Goal: Task Accomplishment & Management: Manage account settings

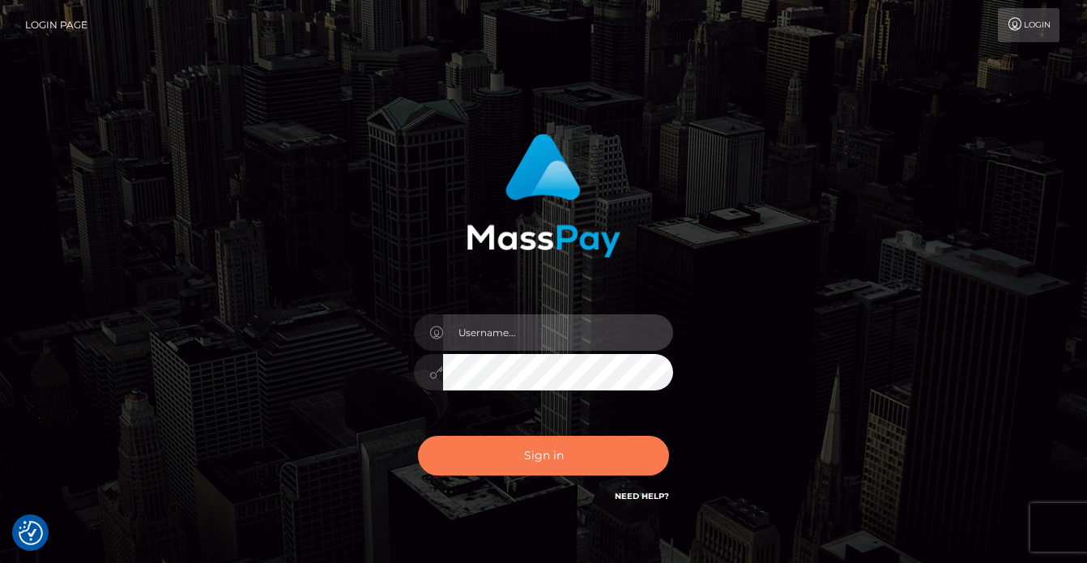
type input "vlad"
click at [488, 460] on button "Sign in" at bounding box center [543, 456] width 251 height 40
type input "vlad"
click at [494, 450] on button "Sign in" at bounding box center [543, 456] width 251 height 40
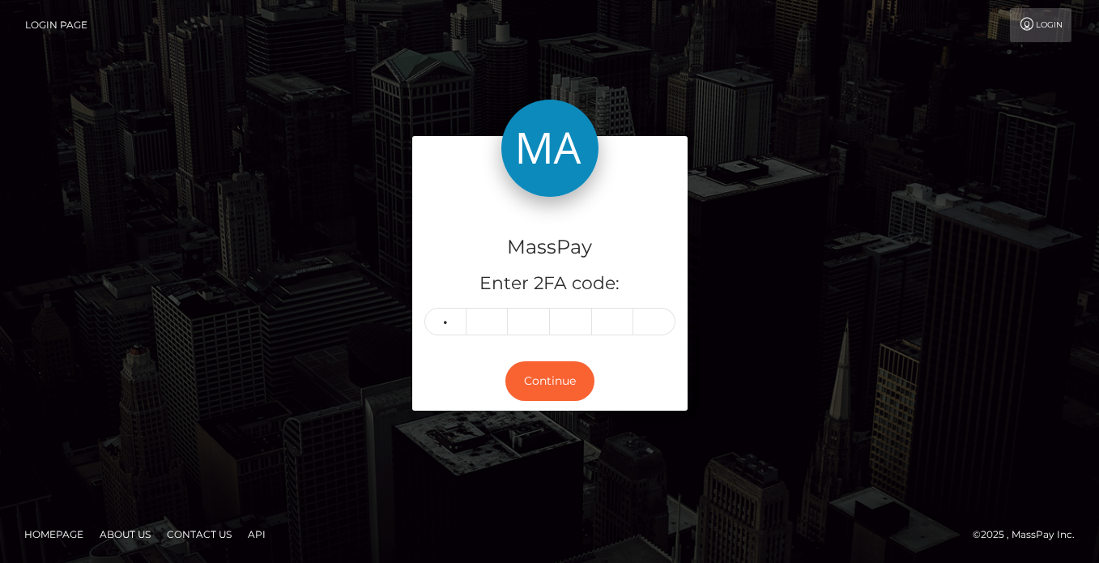
type input "4"
type input "2"
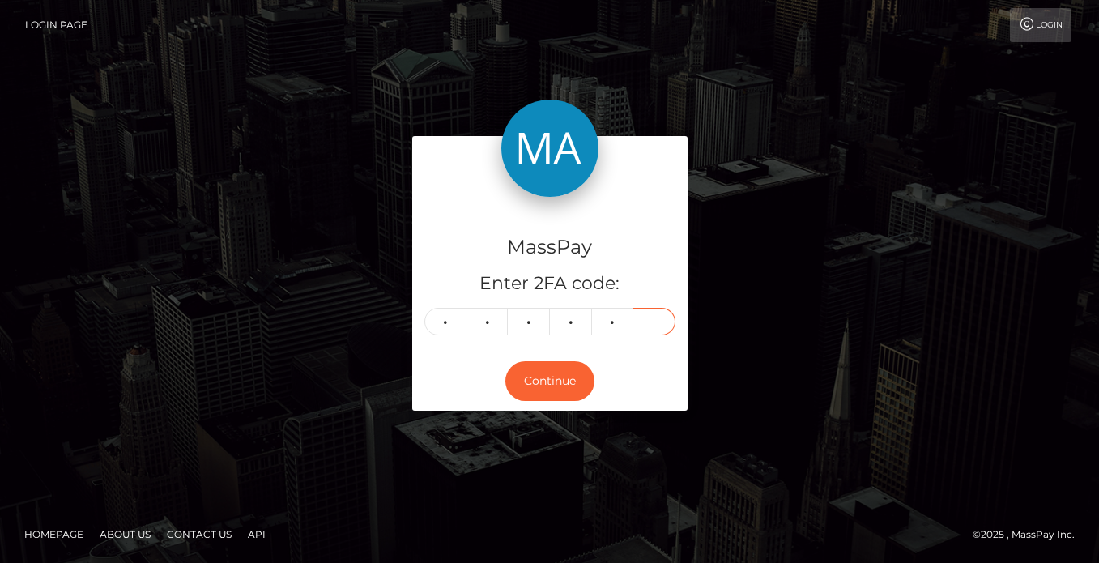
type input "8"
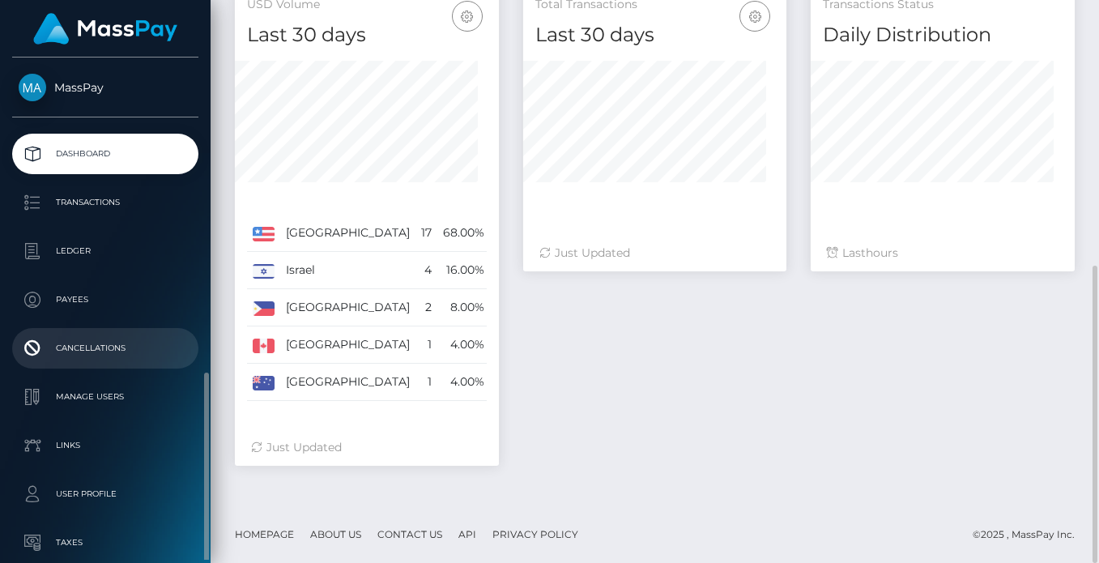
scroll to position [181, 0]
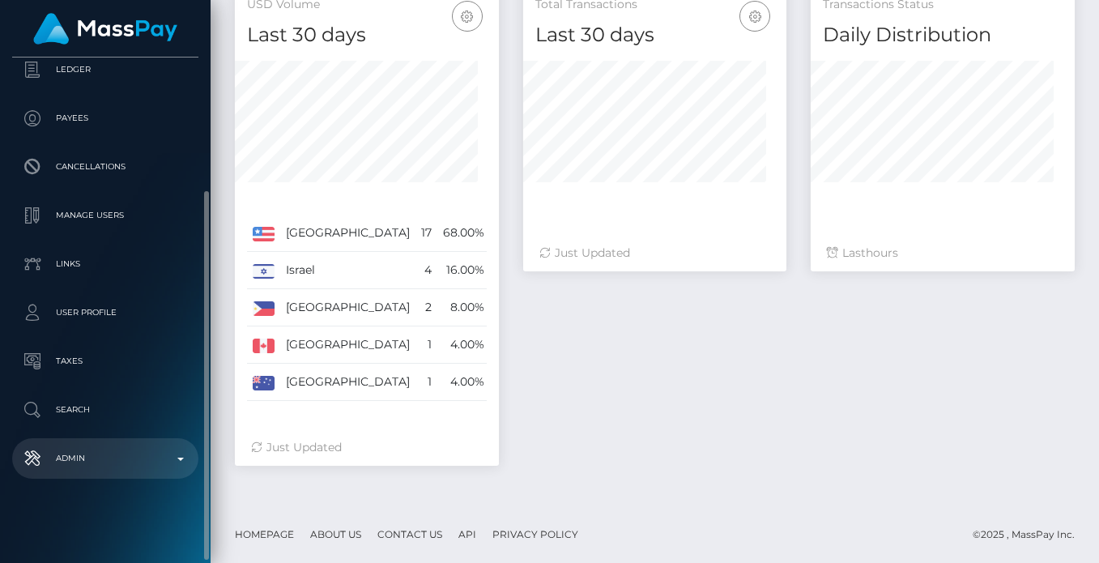
click at [95, 444] on link "Admin" at bounding box center [105, 458] width 186 height 40
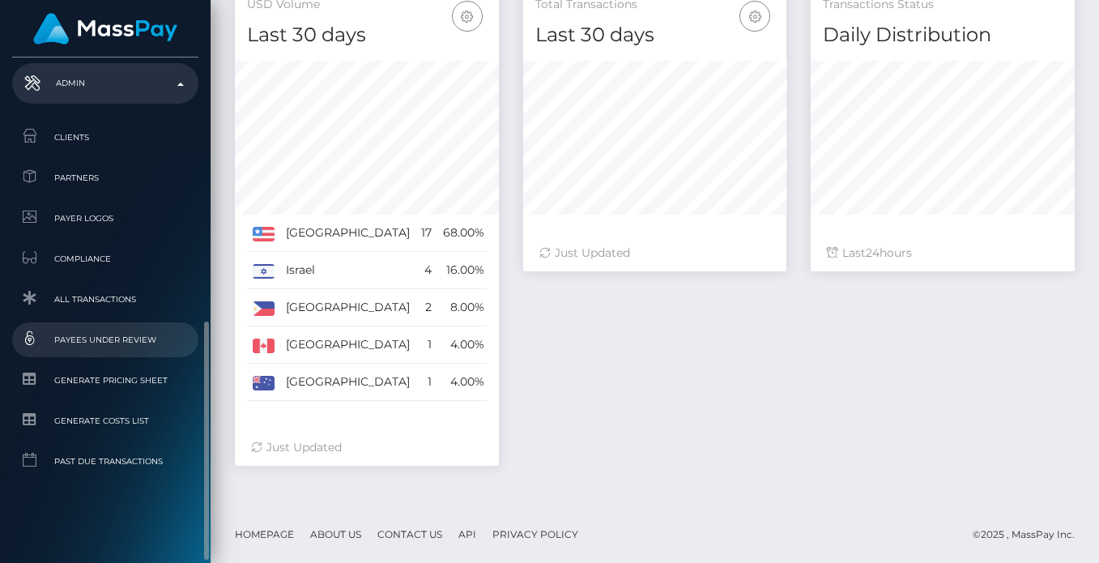
click at [95, 344] on span "Payees under Review" at bounding box center [105, 339] width 173 height 19
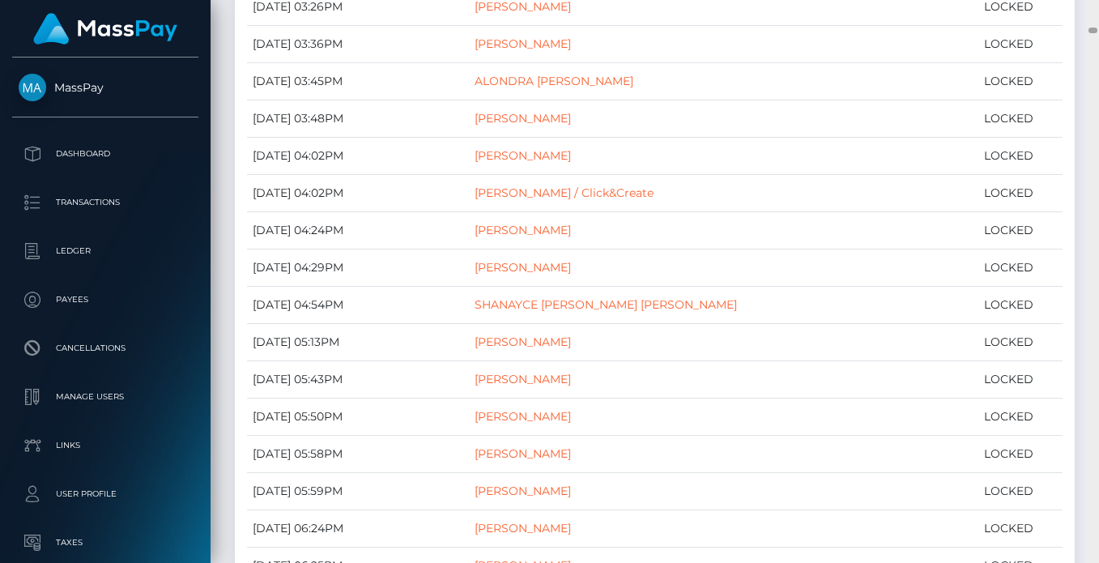
scroll to position [2079, 0]
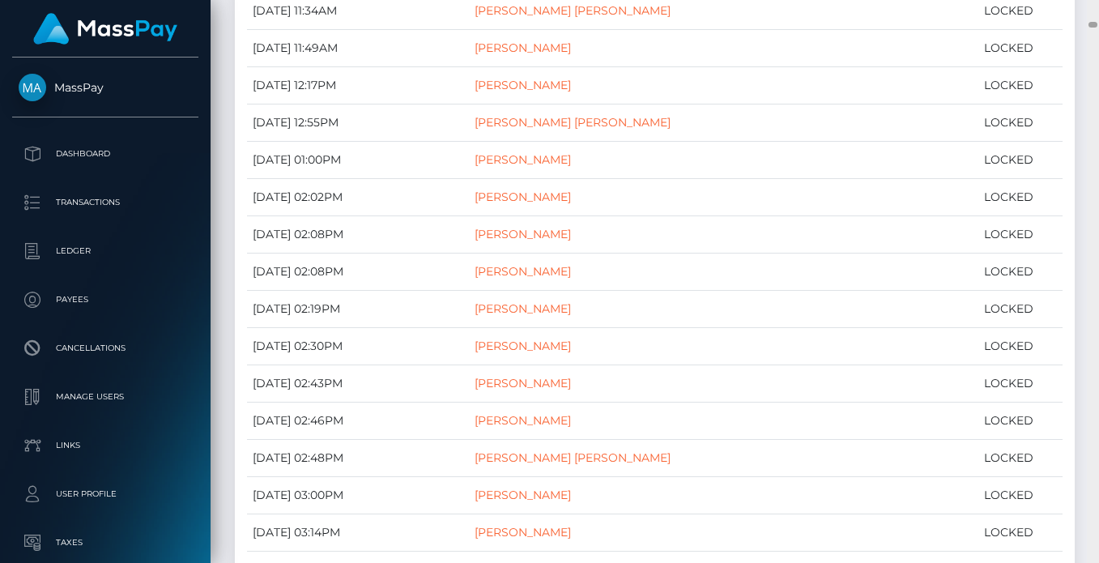
drag, startPoint x: 1094, startPoint y: 27, endPoint x: 1094, endPoint y: 36, distance: 8.9
click at [1094, 36] on div at bounding box center [1093, 281] width 12 height 563
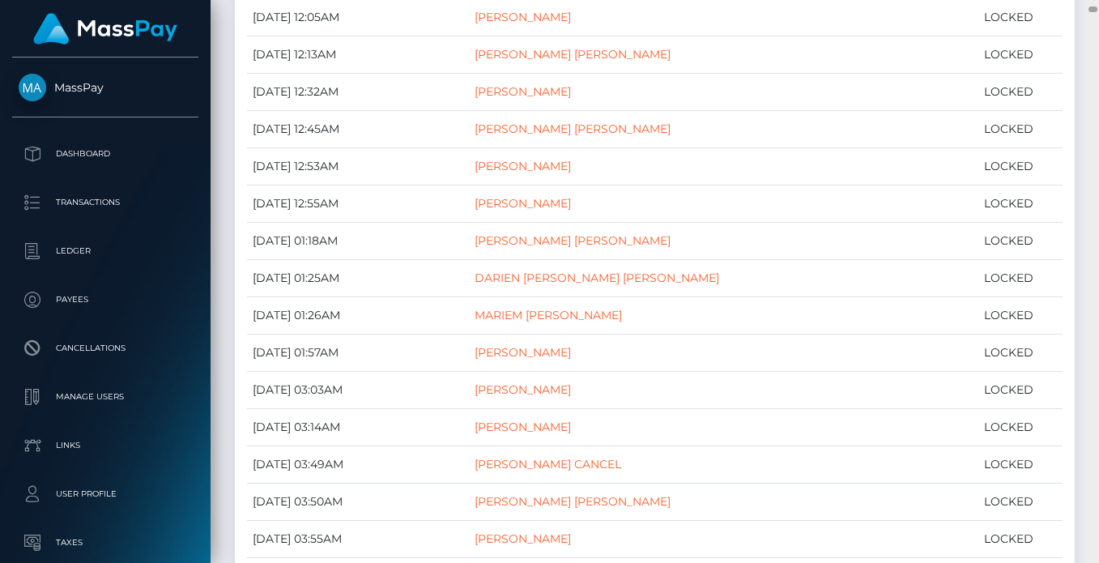
scroll to position [0, 0]
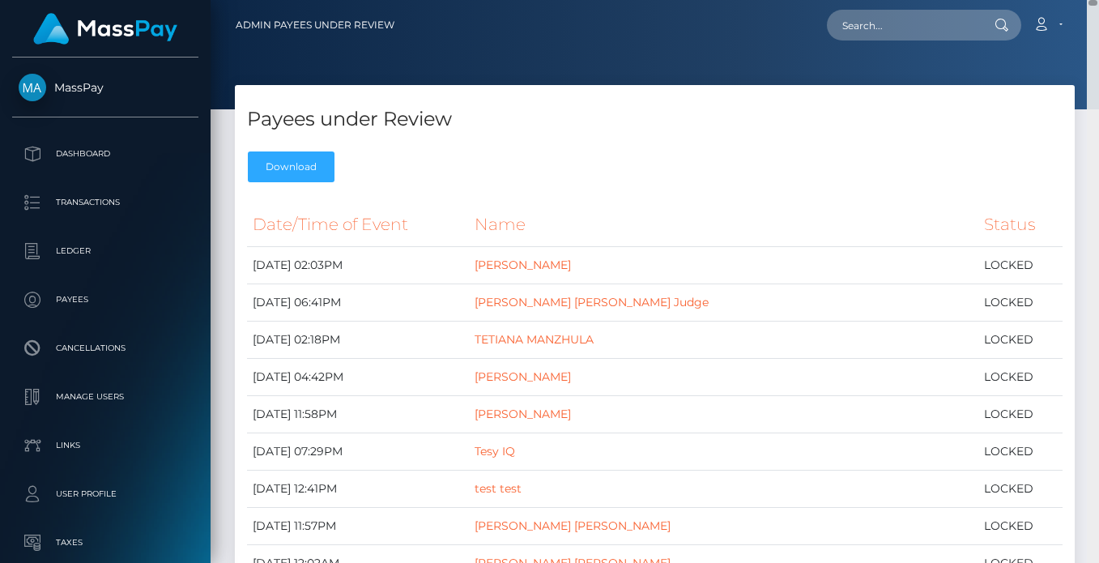
drag, startPoint x: 1090, startPoint y: 25, endPoint x: 1093, endPoint y: -17, distance: 42.2
click at [1093, 0] on html "MassPay Dashboard Transactions Ledger Payees Cancellations Links" at bounding box center [549, 281] width 1099 height 563
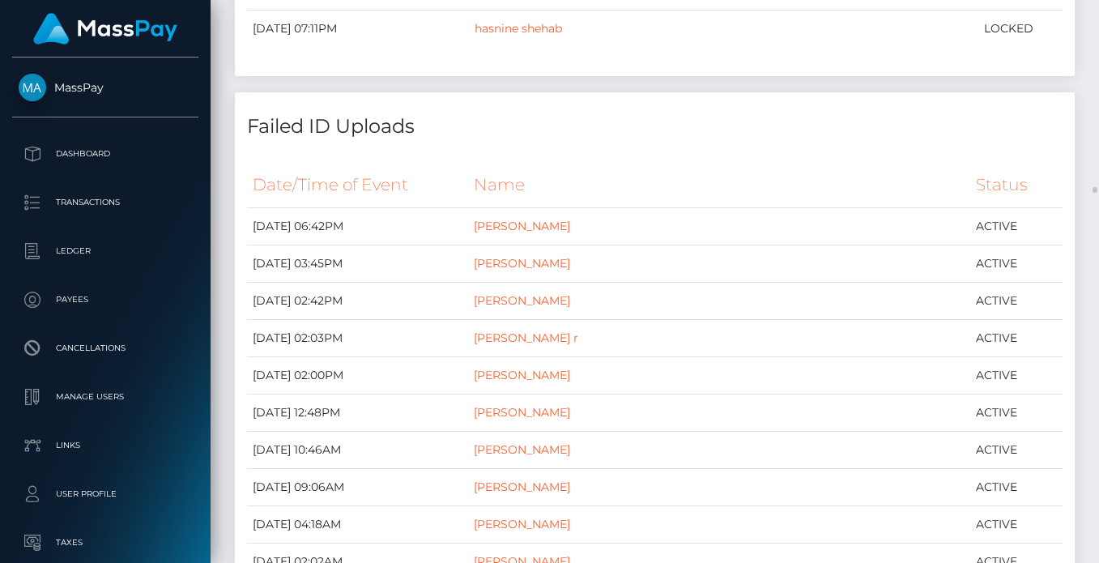
scroll to position [17555, 0]
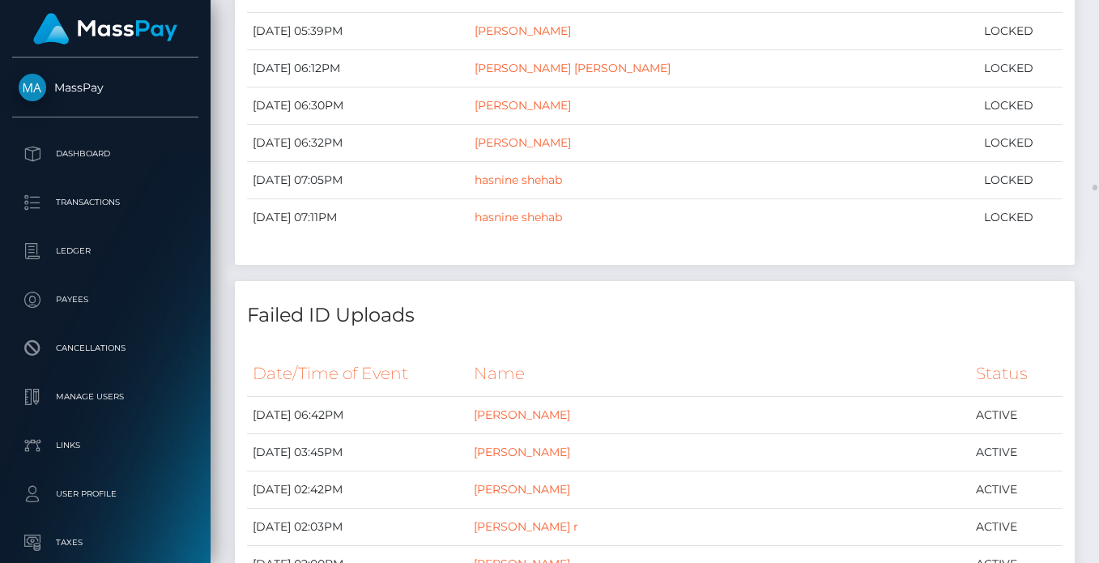
click at [277, 301] on h4 "Failed ID Uploads" at bounding box center [654, 315] width 815 height 28
copy h4 "Failed"
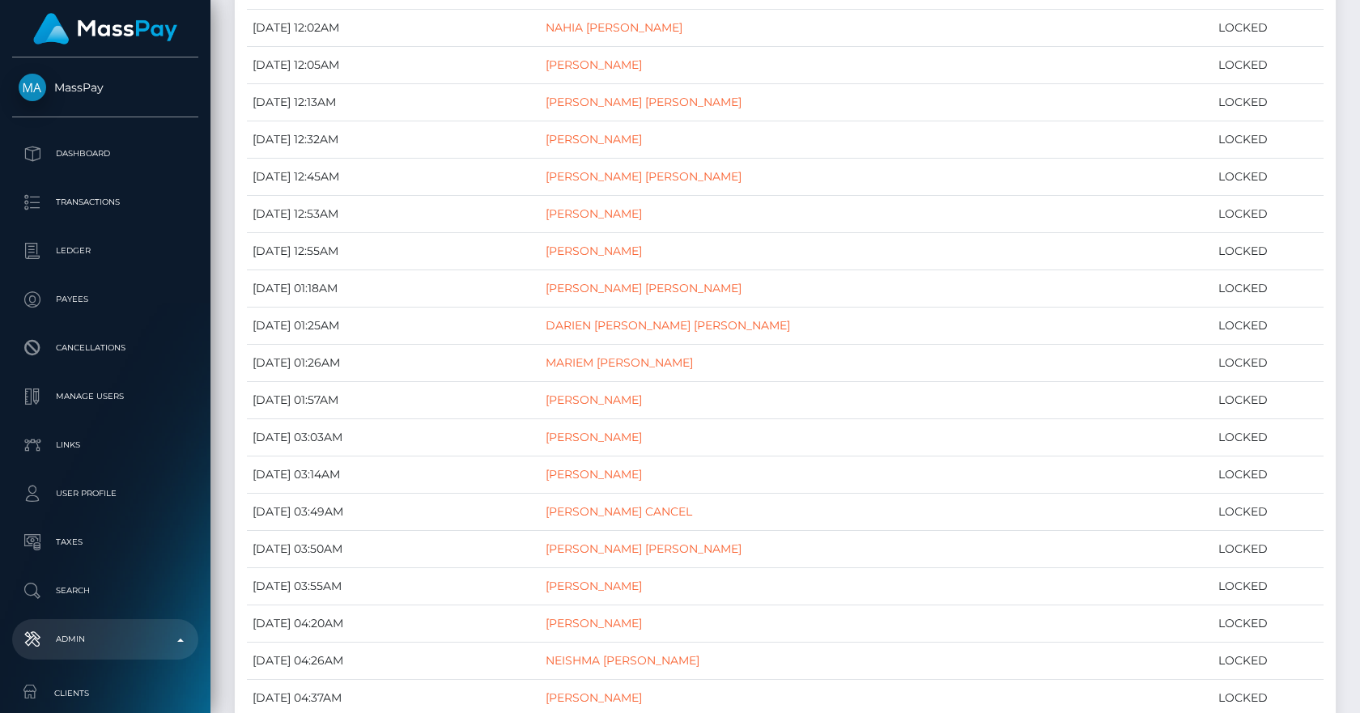
scroll to position [0, 0]
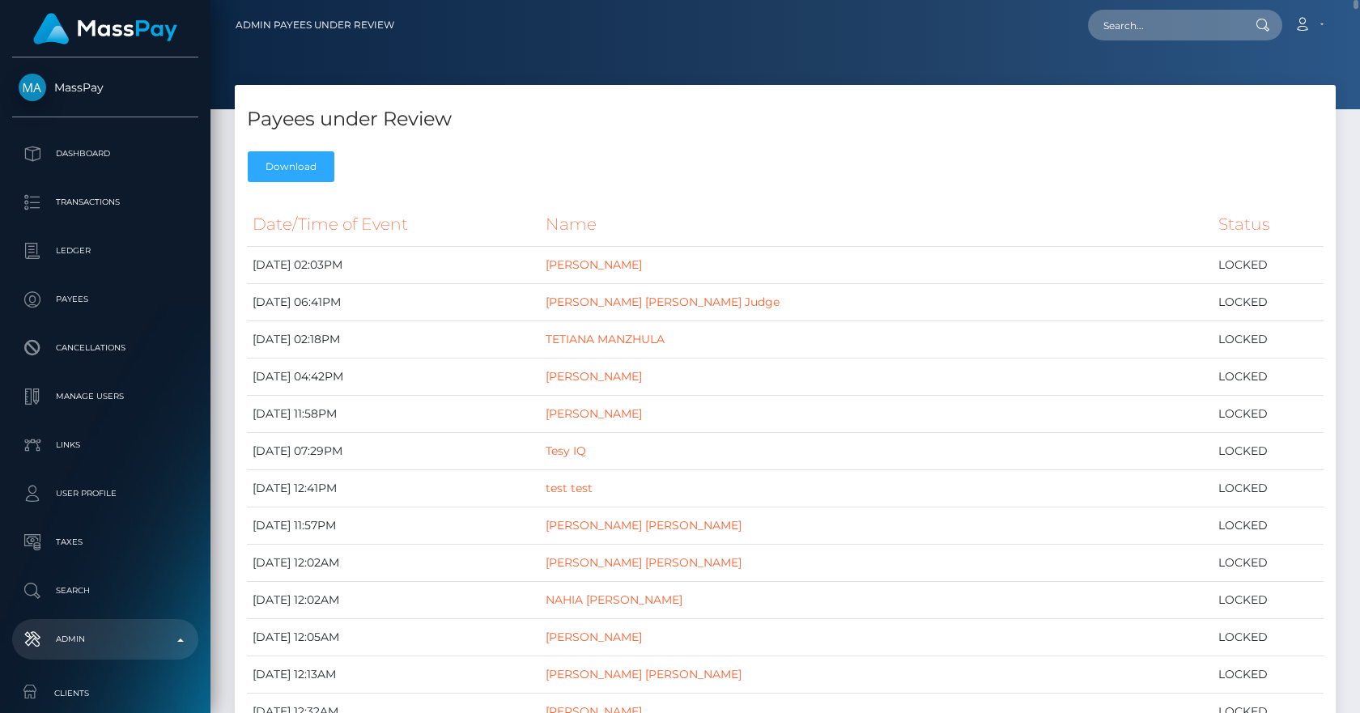
click at [544, 138] on div "Payees under Review Download" at bounding box center [785, 137] width 1101 height 105
